Goal: Check status: Check status

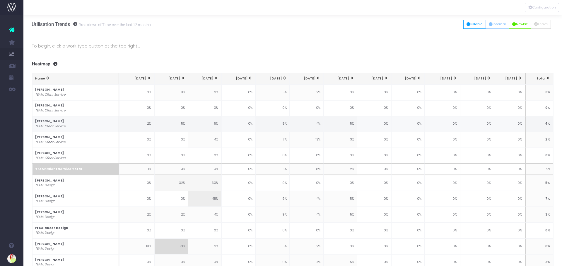
click at [32, 121] on link "Staff Utilisation" at bounding box center [27, 124] width 9 height 12
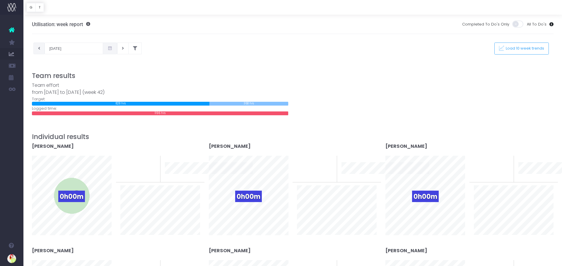
click at [35, 50] on button at bounding box center [38, 48] width 11 height 12
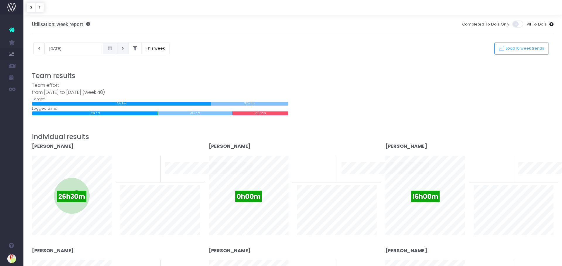
click at [122, 48] on icon at bounding box center [123, 48] width 2 height 0
type input "[DATE]"
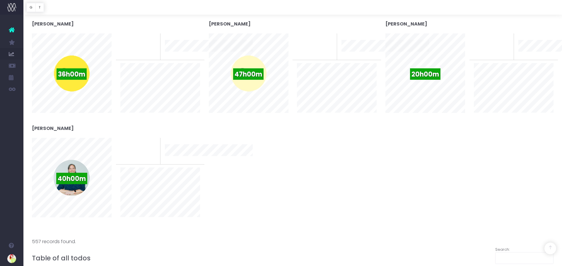
scroll to position [1168, 0]
